Goal: Task Accomplishment & Management: Use online tool/utility

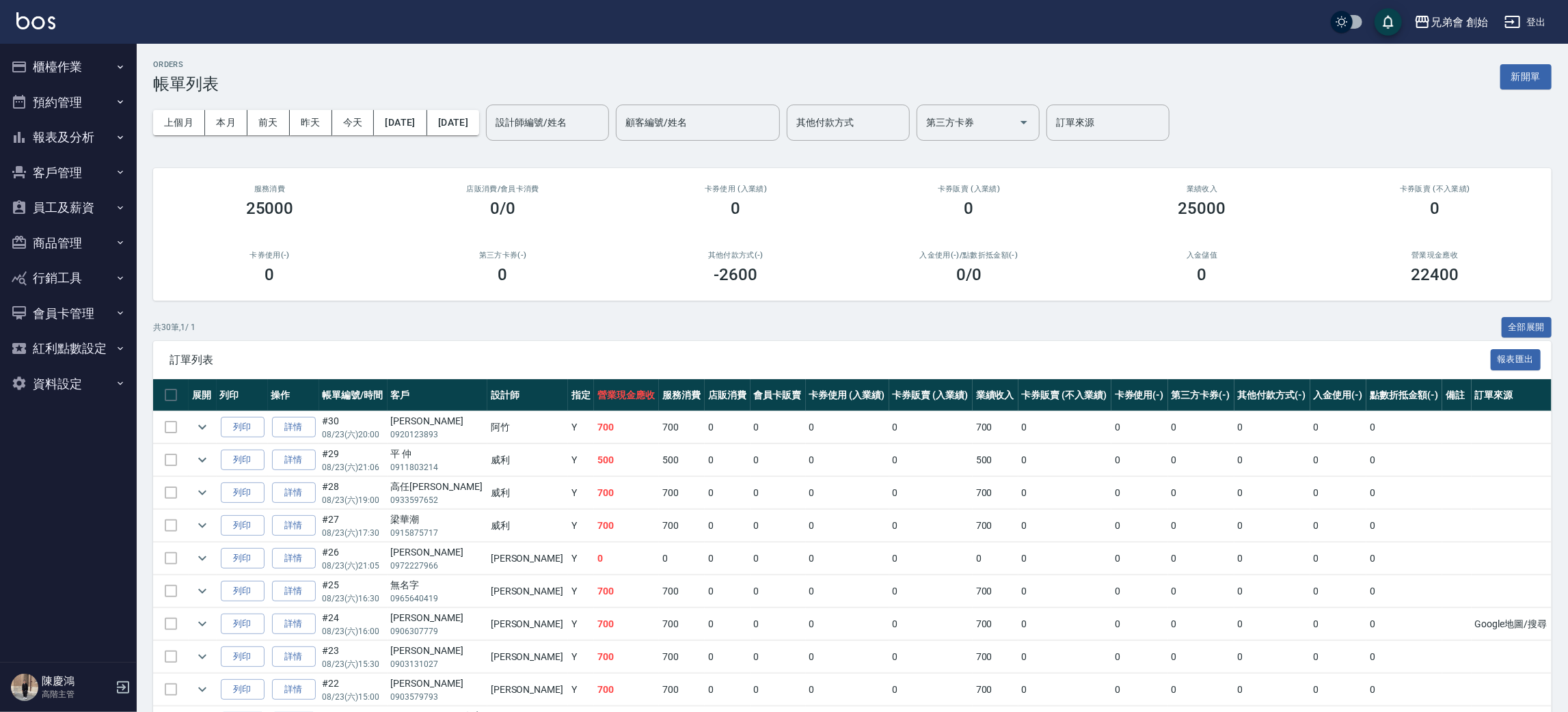
click at [65, 119] on button "報表及分析" at bounding box center [68, 137] width 126 height 36
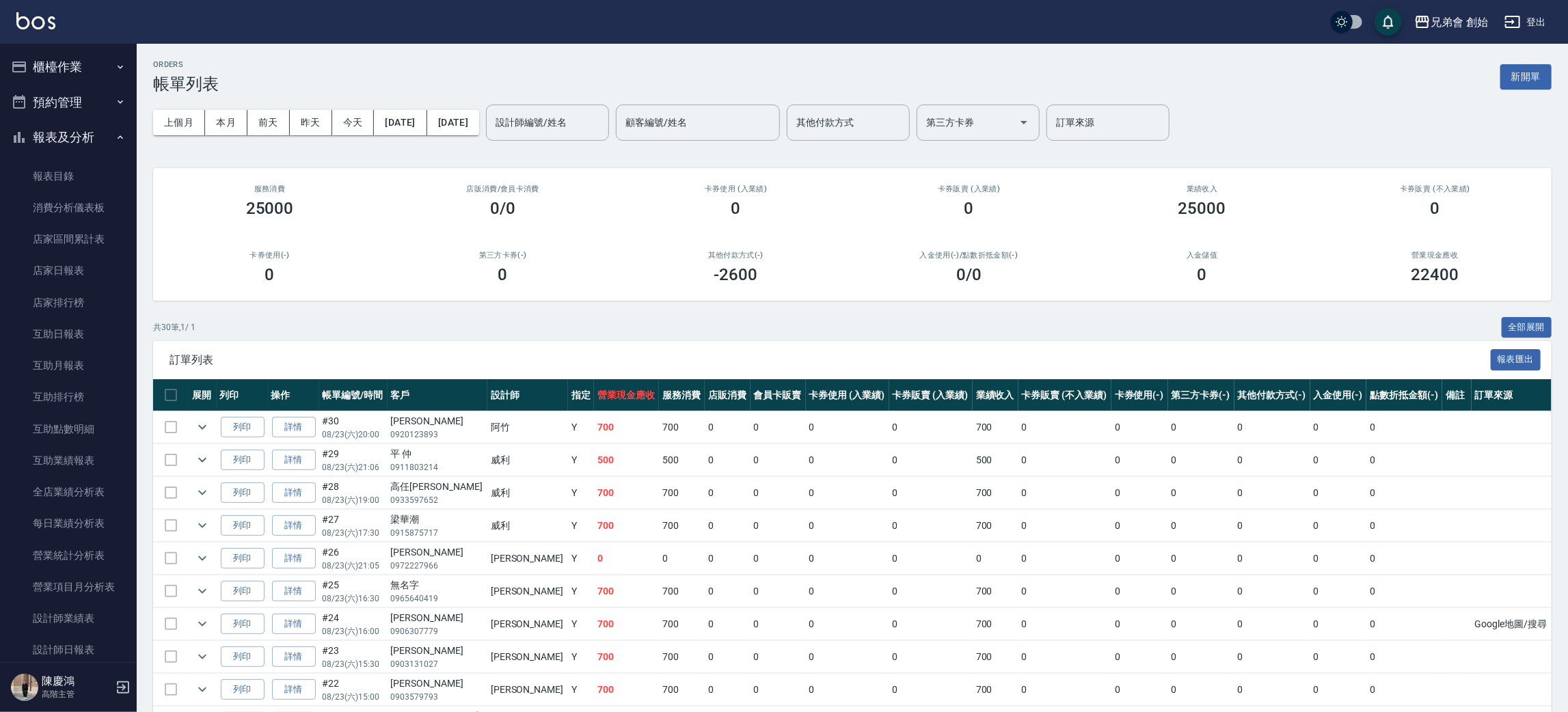
click at [91, 94] on button "預約管理" at bounding box center [68, 102] width 126 height 36
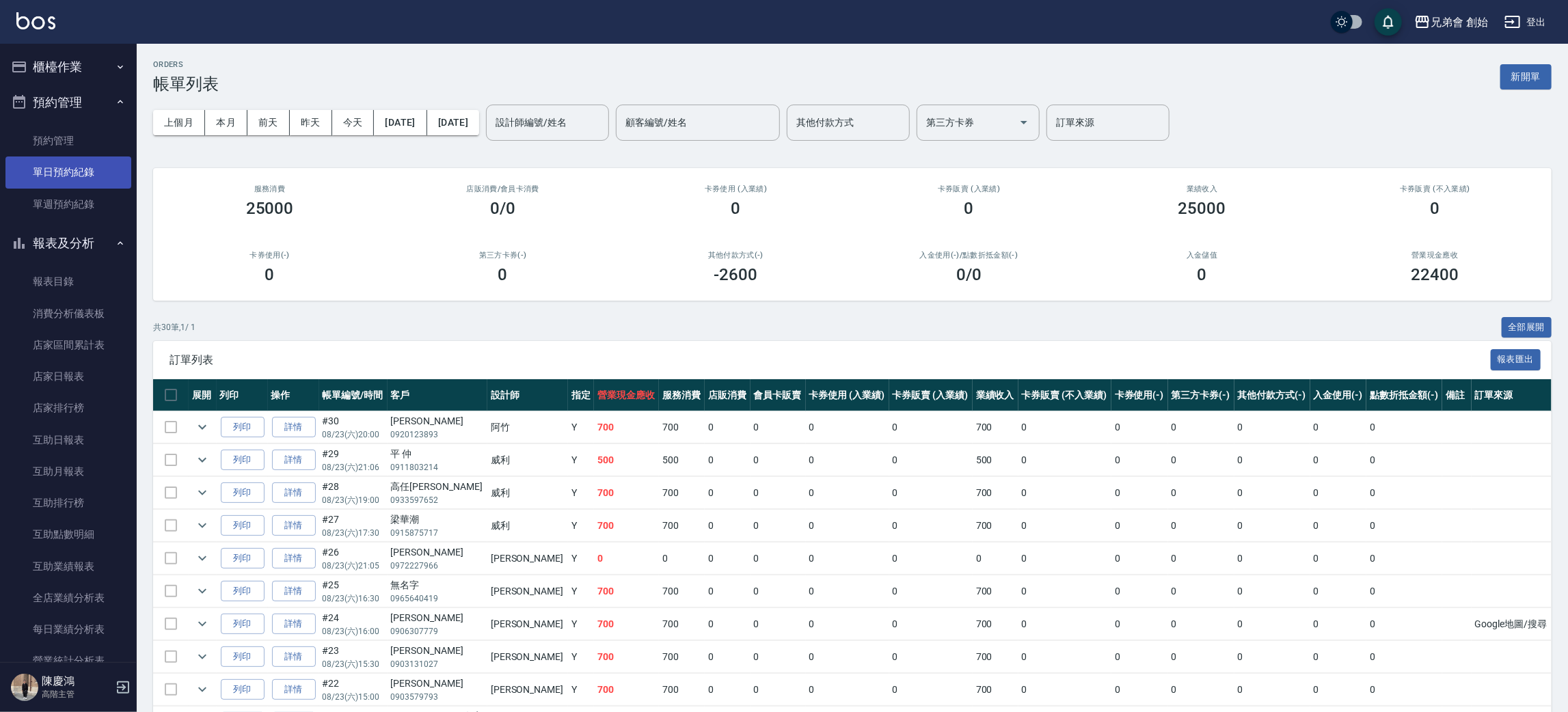
click at [97, 183] on link "單日預約紀錄" at bounding box center [68, 172] width 126 height 32
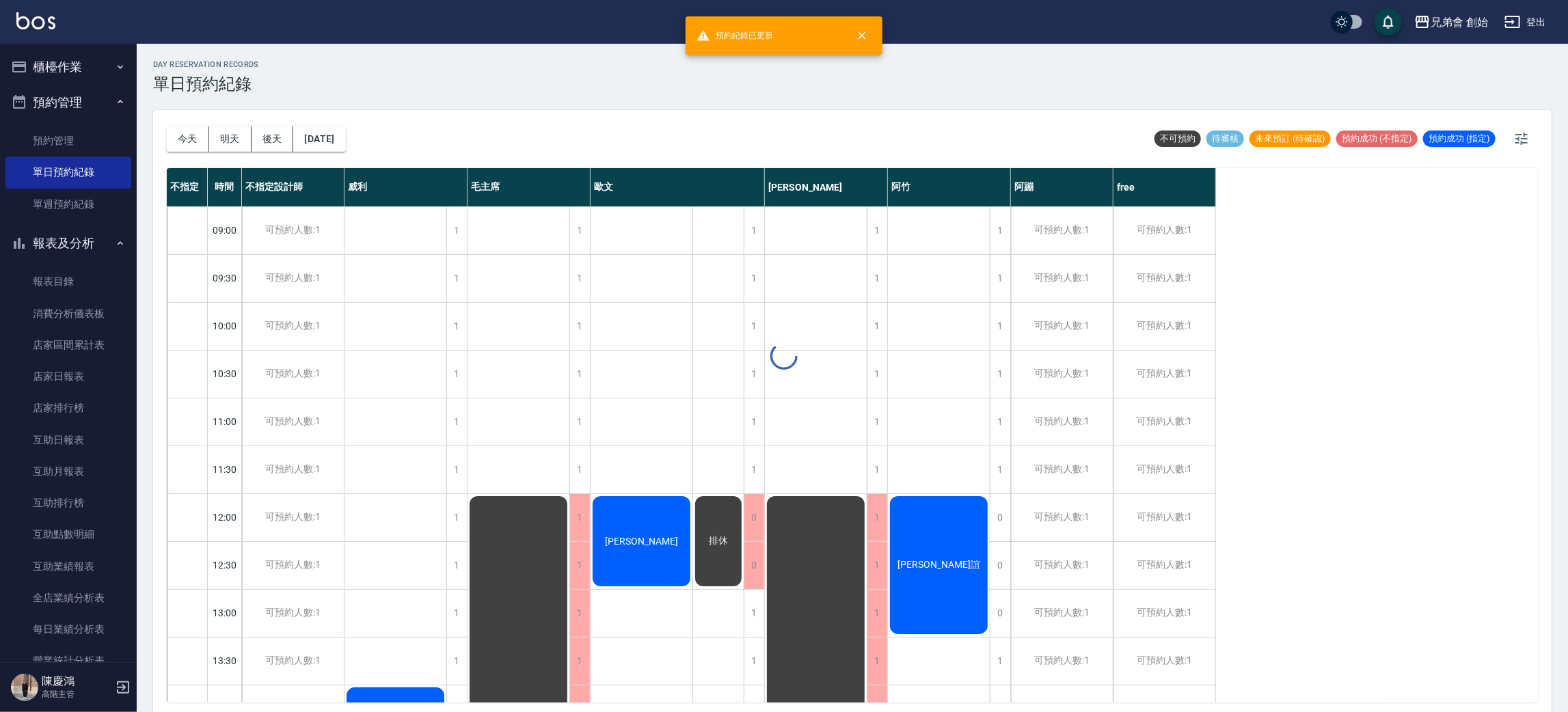
click at [209, 139] on div at bounding box center [784, 356] width 1568 height 712
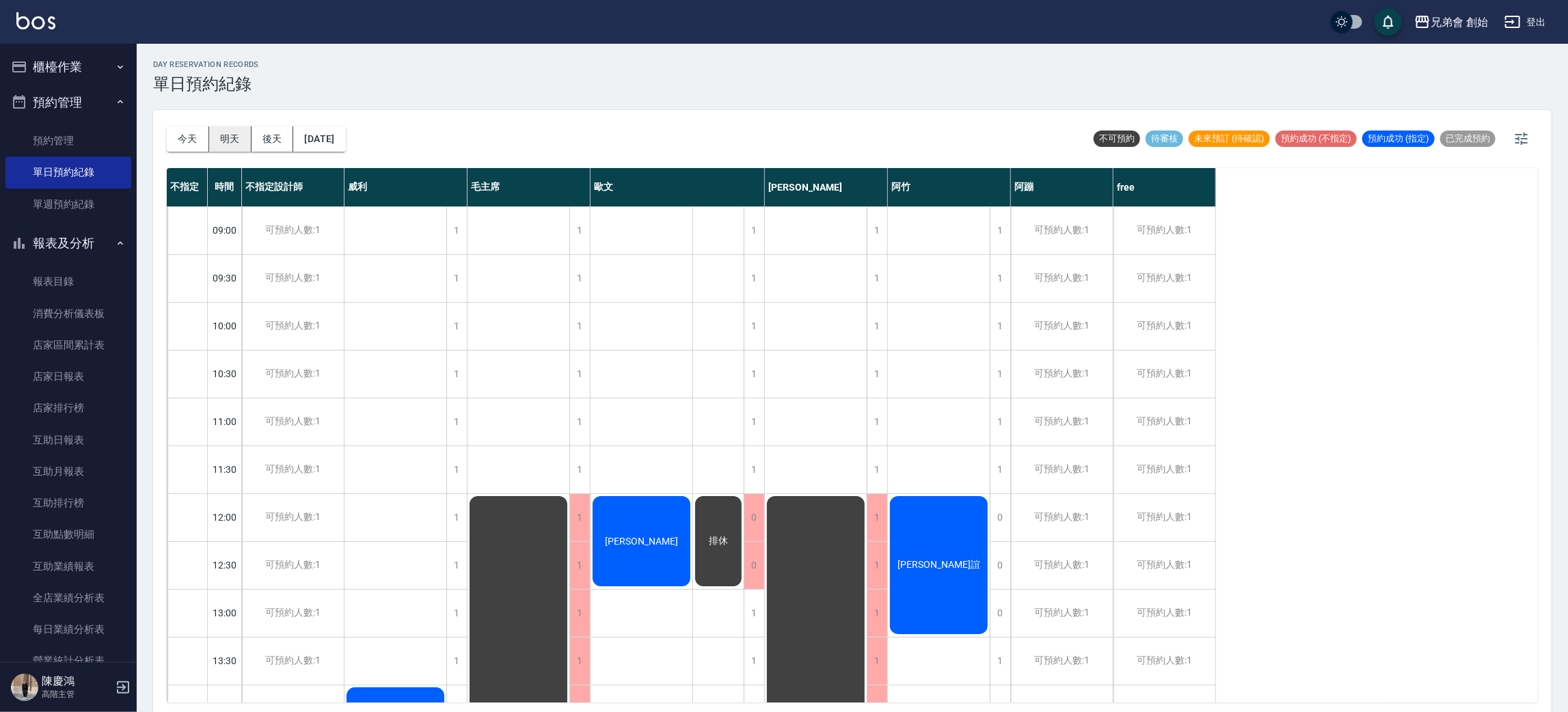
drag, startPoint x: 190, startPoint y: 139, endPoint x: 216, endPoint y: 149, distance: 27.9
click at [190, 139] on button "今天" at bounding box center [188, 139] width 43 height 25
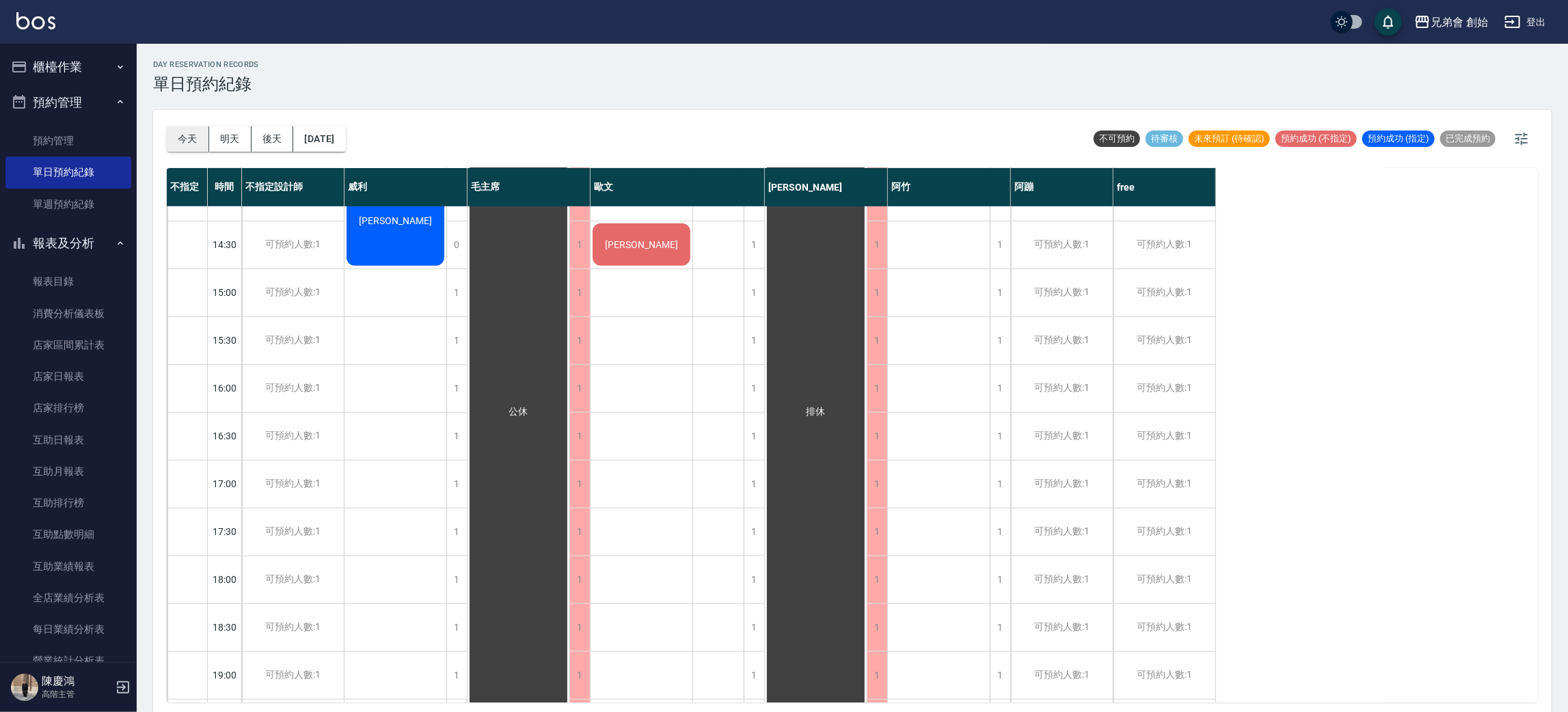
scroll to position [410, 0]
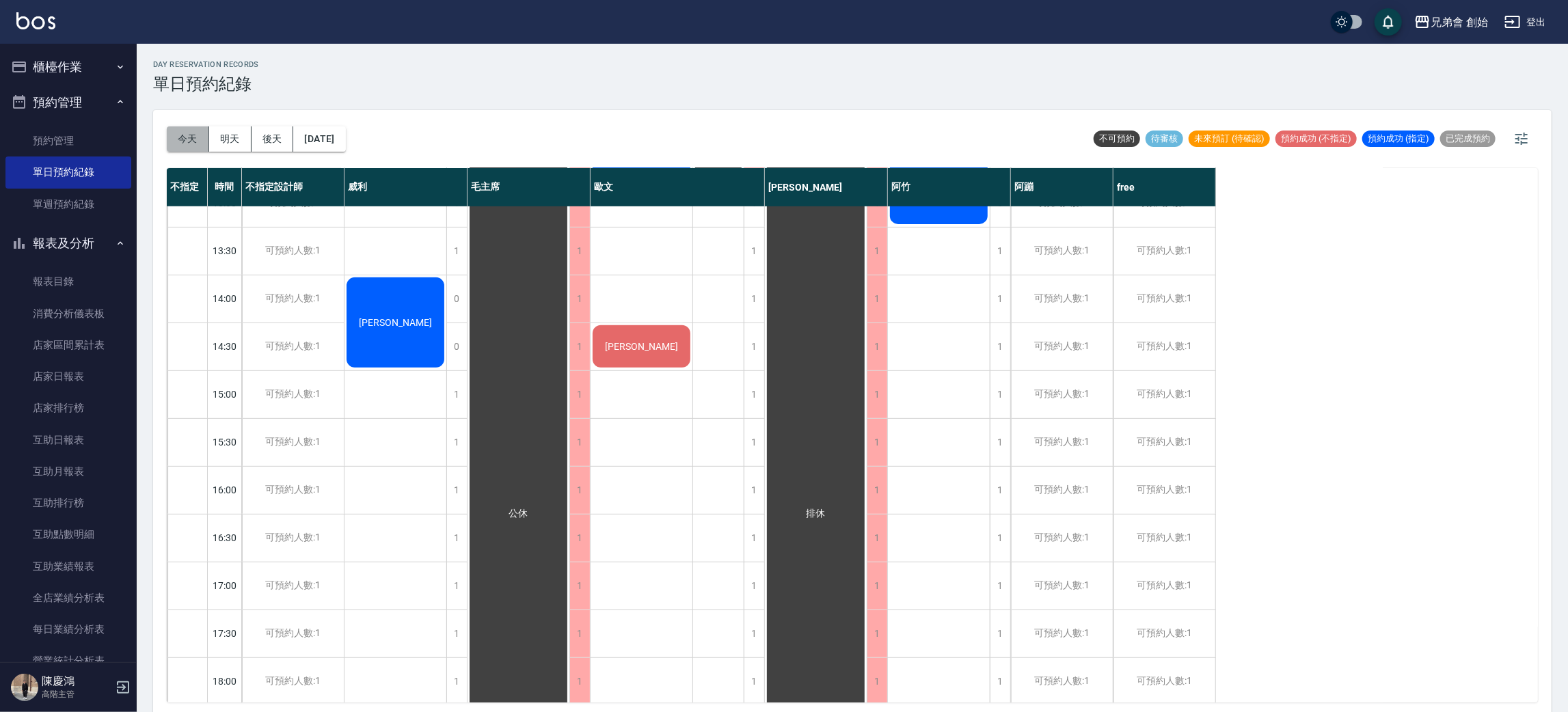
click at [180, 133] on button "今天" at bounding box center [188, 139] width 43 height 25
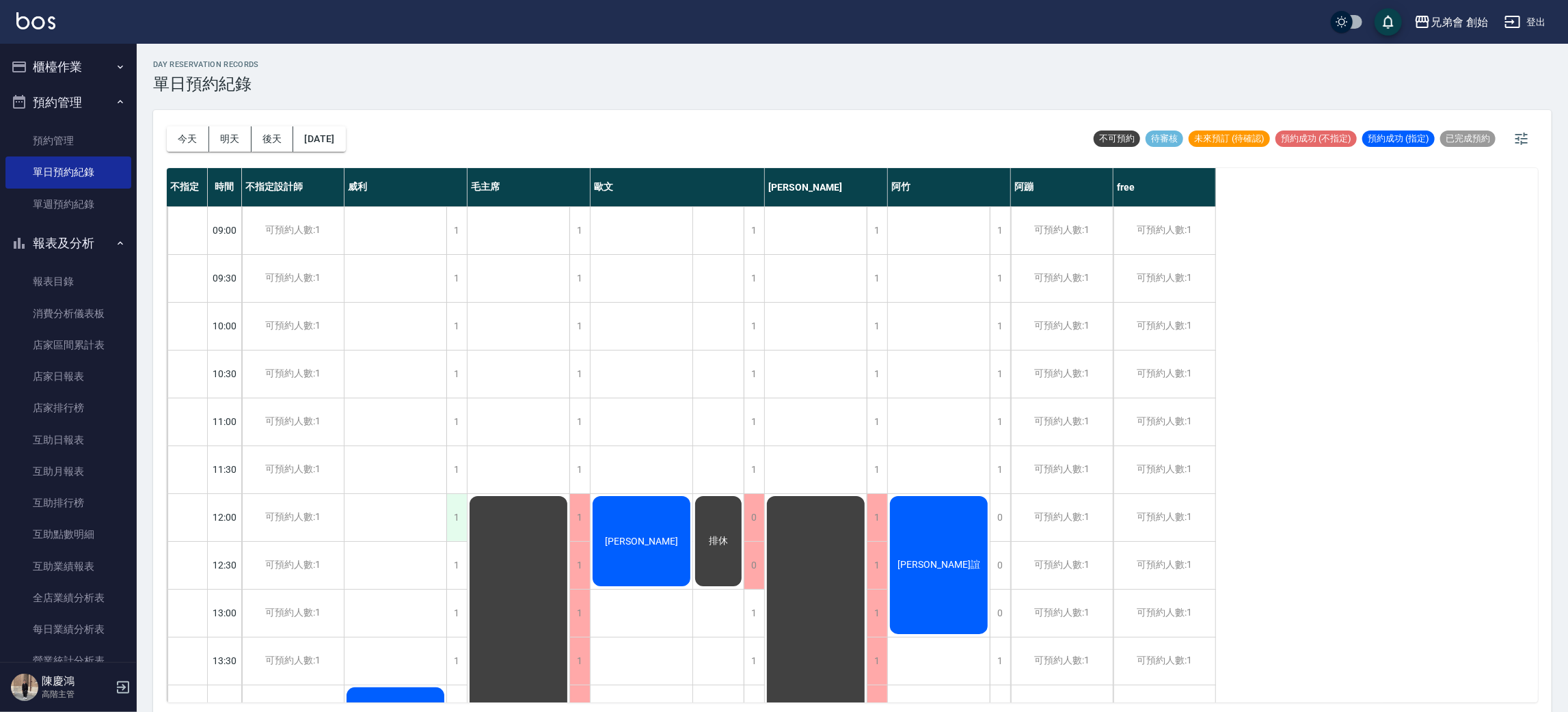
scroll to position [307, 0]
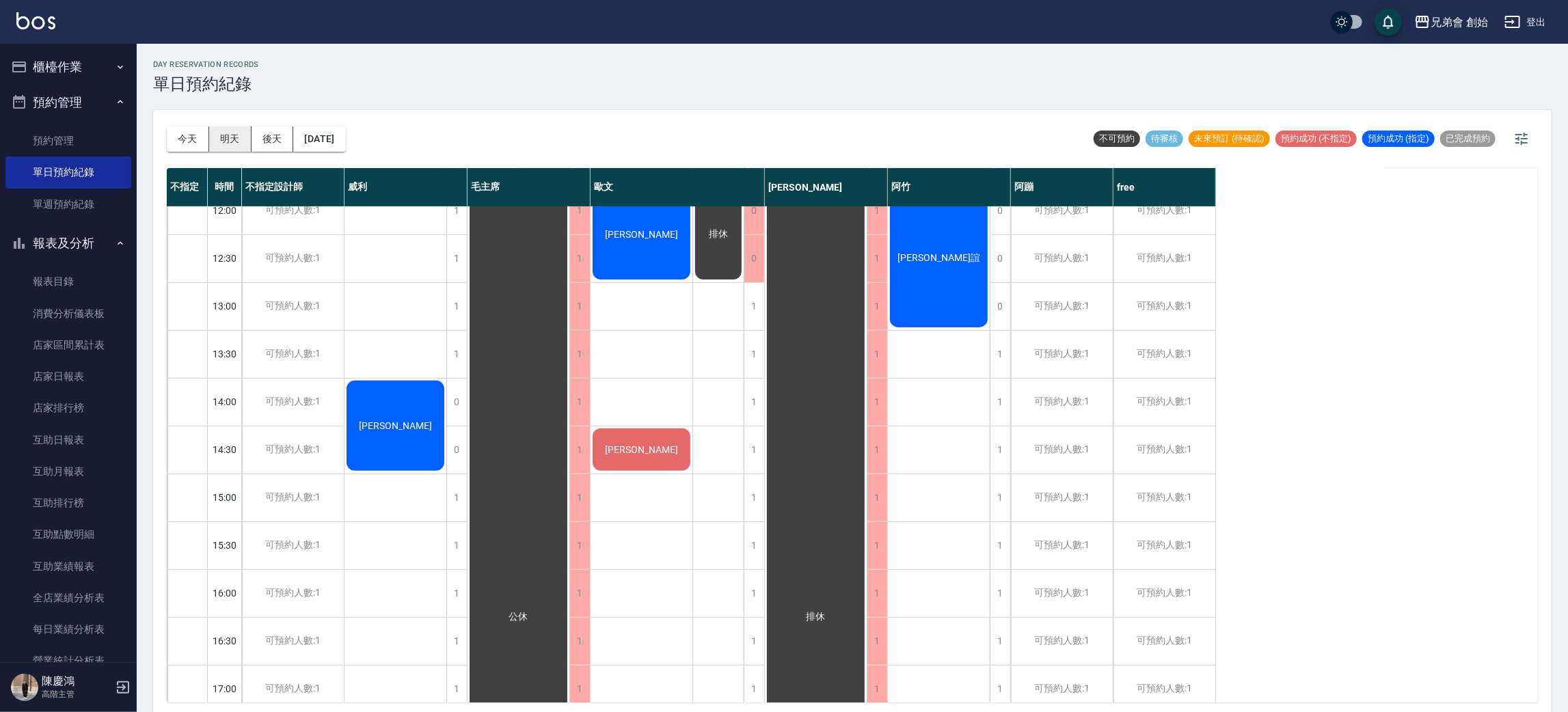
click at [234, 129] on button "明天" at bounding box center [231, 139] width 43 height 25
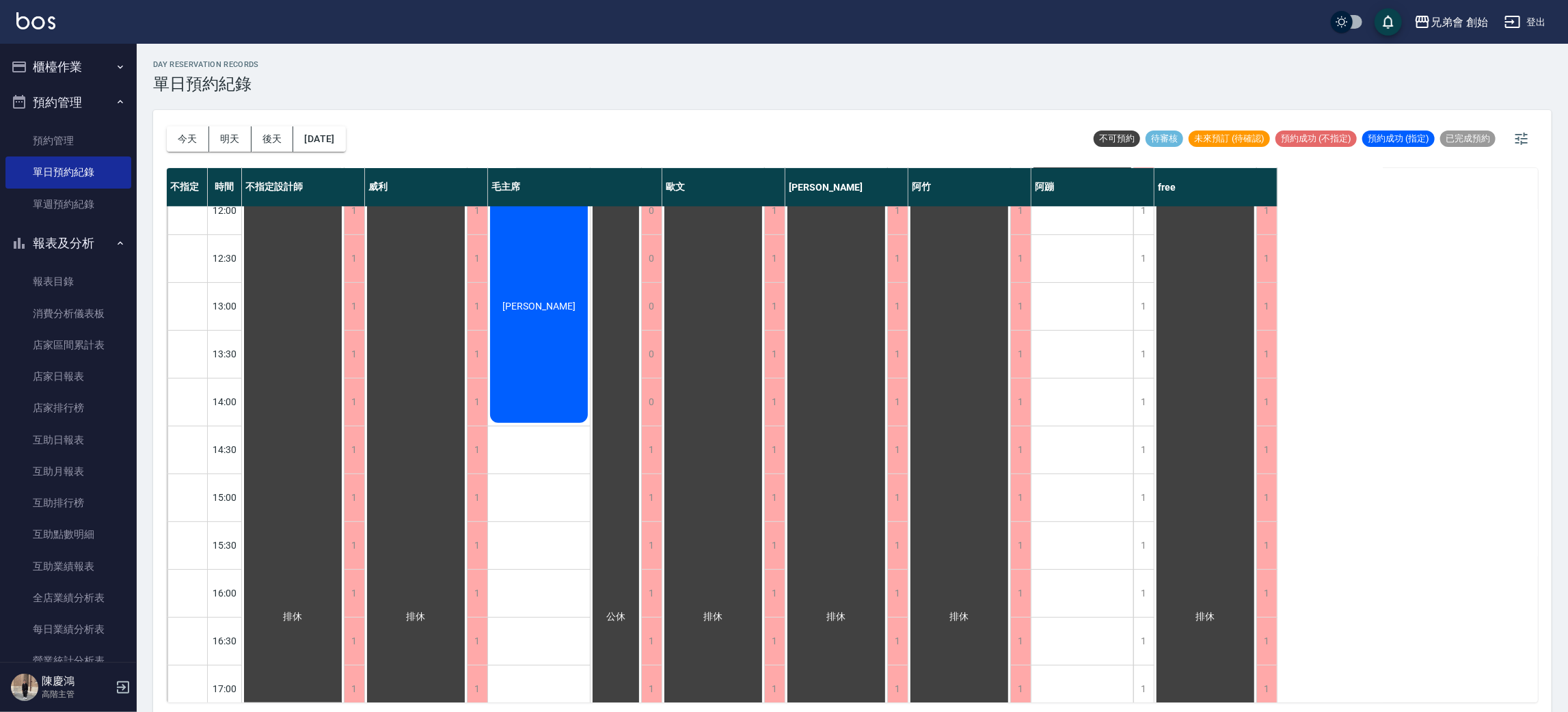
click at [273, 142] on button "後天" at bounding box center [273, 139] width 43 height 25
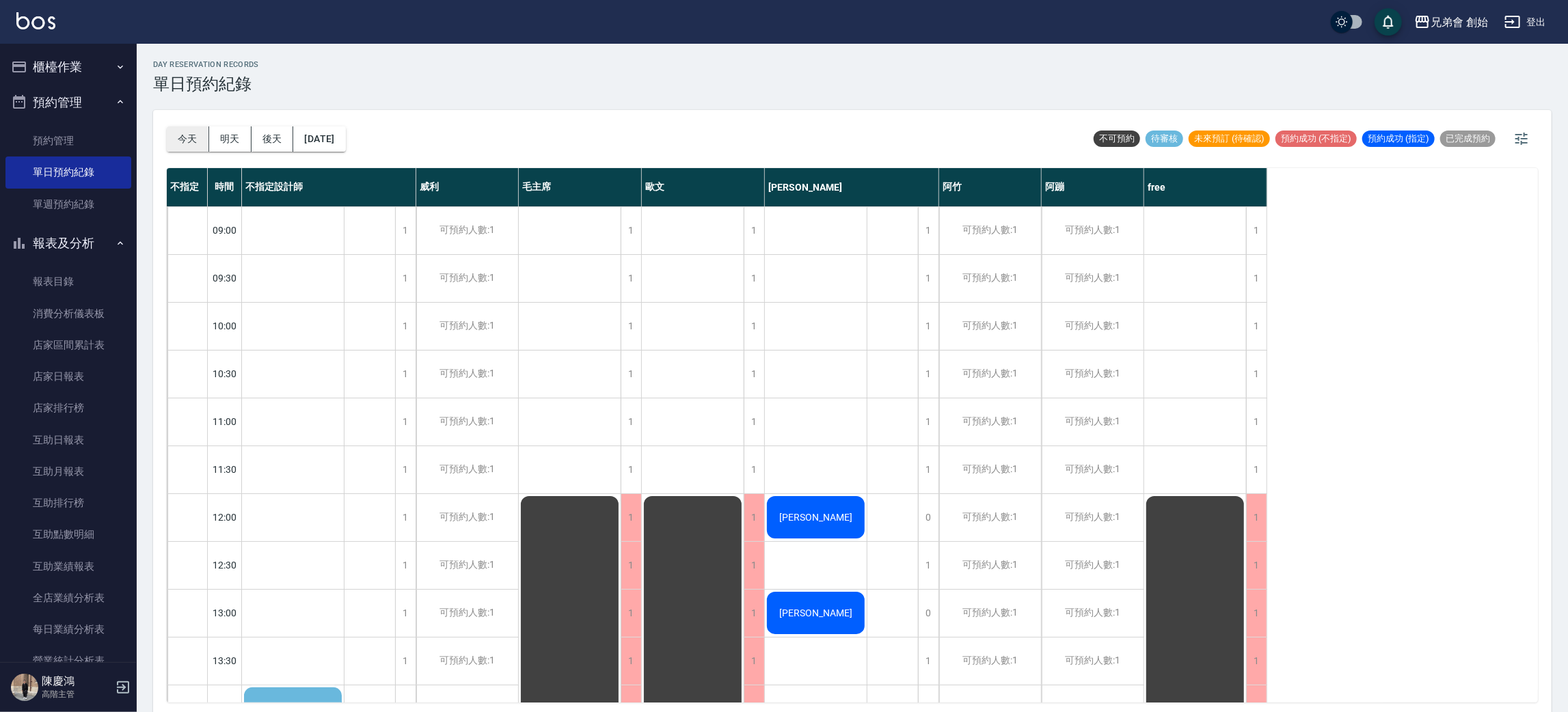
click at [196, 139] on button "今天" at bounding box center [188, 139] width 43 height 25
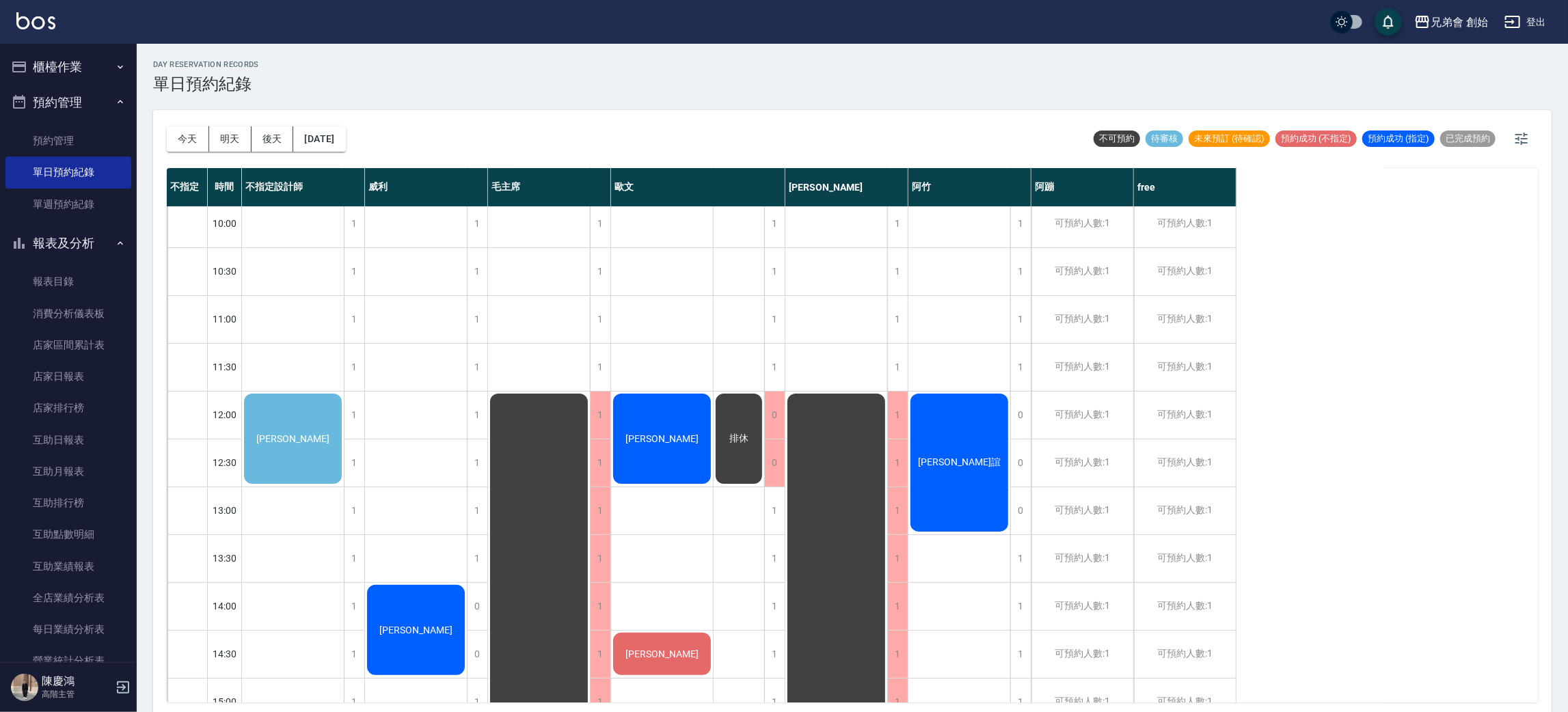
scroll to position [3, 0]
